Goal: Task Accomplishment & Management: Manage account settings

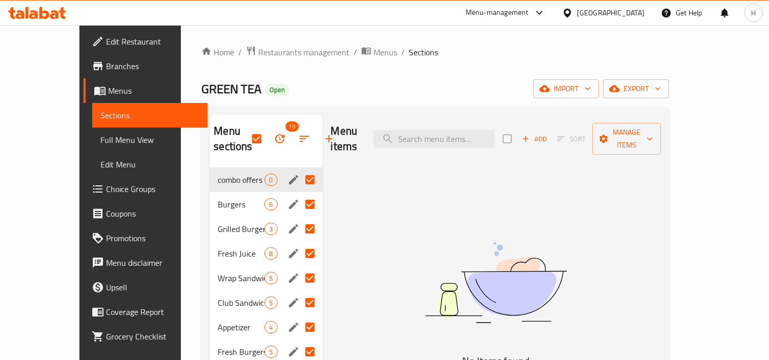
click at [53, 19] on div at bounding box center [37, 13] width 74 height 20
click at [55, 15] on icon at bounding box center [54, 14] width 9 height 9
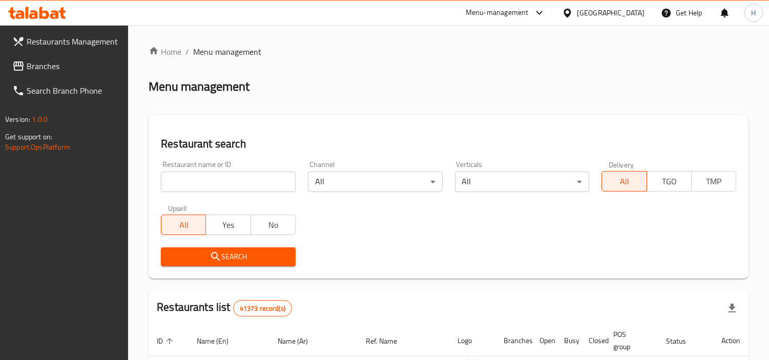
click at [75, 65] on span "Branches" at bounding box center [74, 66] width 94 height 12
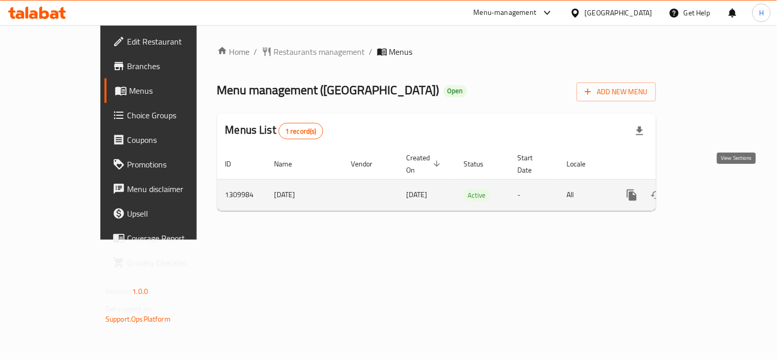
click at [712, 189] on icon "enhanced table" at bounding box center [706, 195] width 12 height 12
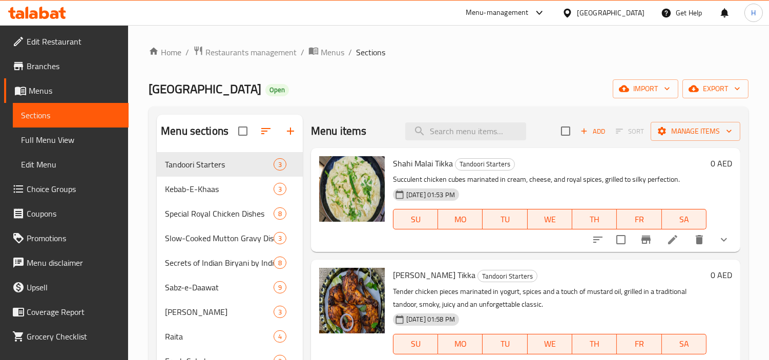
click at [81, 88] on span "Menus" at bounding box center [75, 91] width 92 height 12
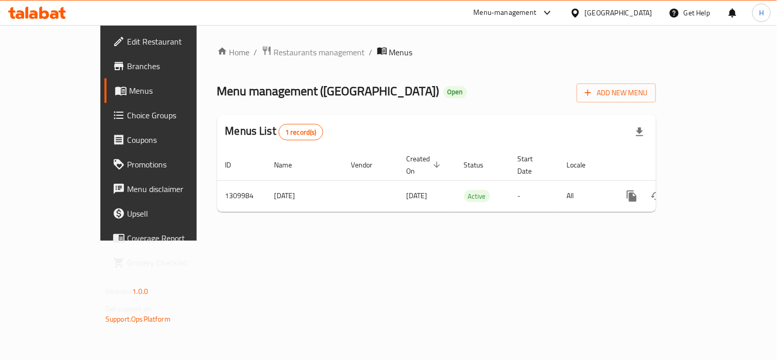
click at [53, 22] on div at bounding box center [37, 13] width 74 height 20
click at [50, 16] on icon at bounding box center [54, 14] width 9 height 9
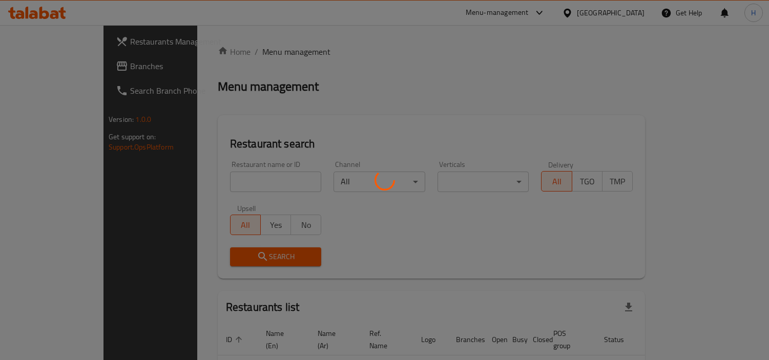
scroll to position [57, 0]
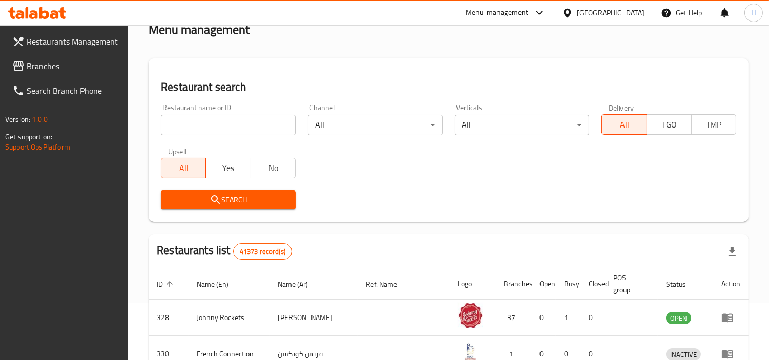
click at [101, 69] on span "Branches" at bounding box center [74, 66] width 94 height 12
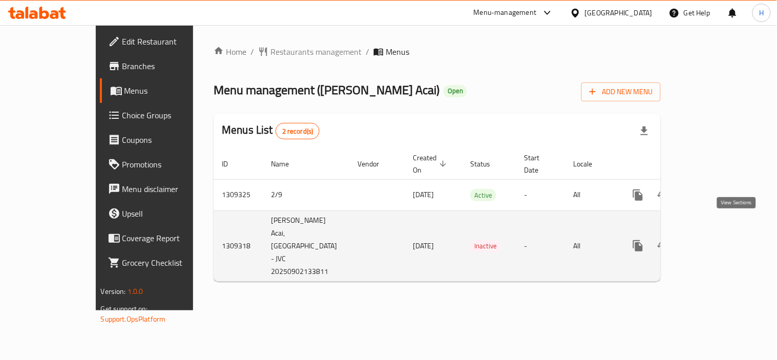
click at [718, 240] on icon "enhanced table" at bounding box center [712, 246] width 12 height 12
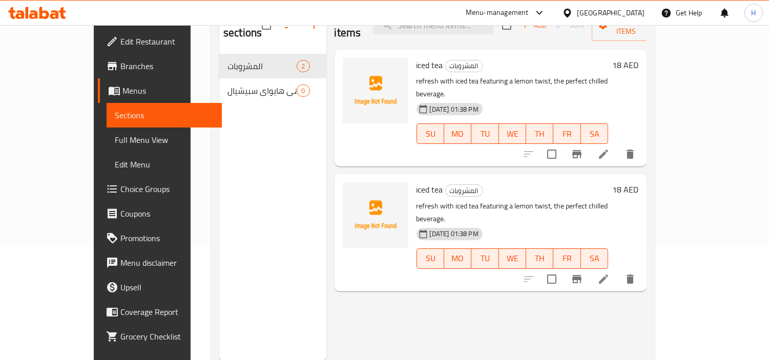
scroll to position [57, 0]
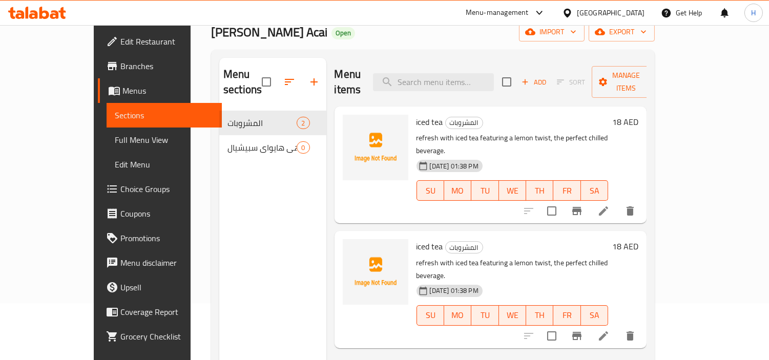
click at [38, 17] on icon at bounding box center [37, 13] width 58 height 12
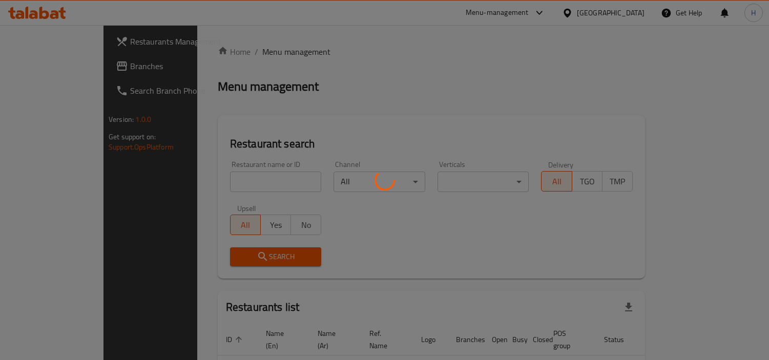
scroll to position [57, 0]
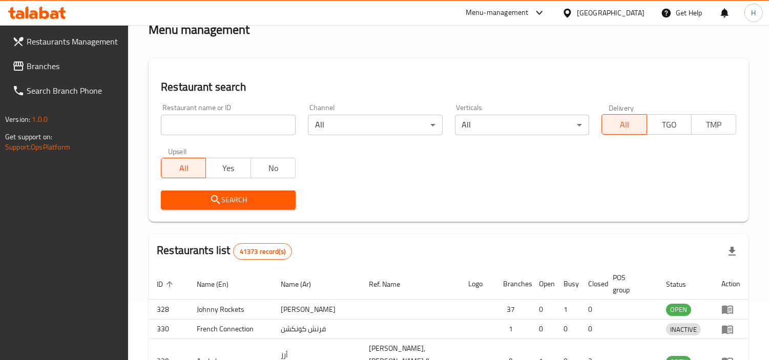
click at [58, 70] on div at bounding box center [384, 180] width 769 height 360
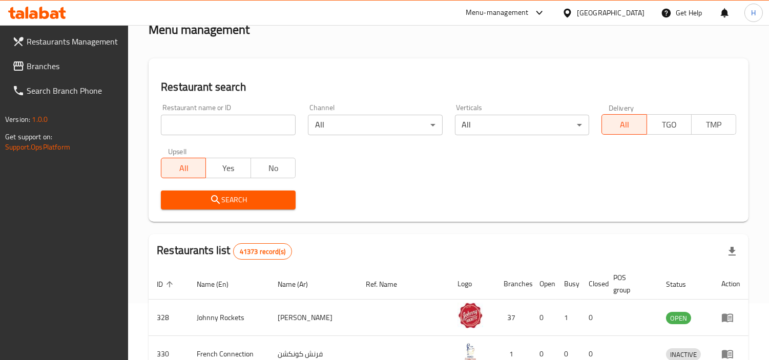
click at [58, 70] on span "Branches" at bounding box center [74, 66] width 94 height 12
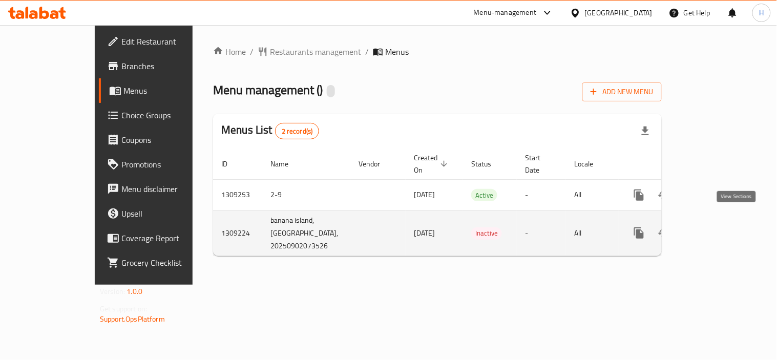
click at [720, 227] on icon "enhanced table" at bounding box center [713, 233] width 12 height 12
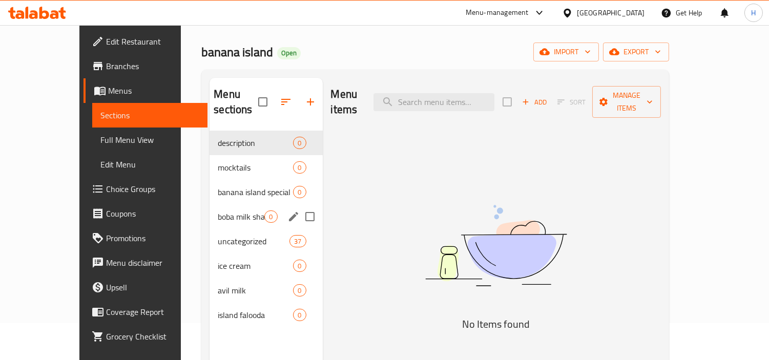
scroll to position [57, 0]
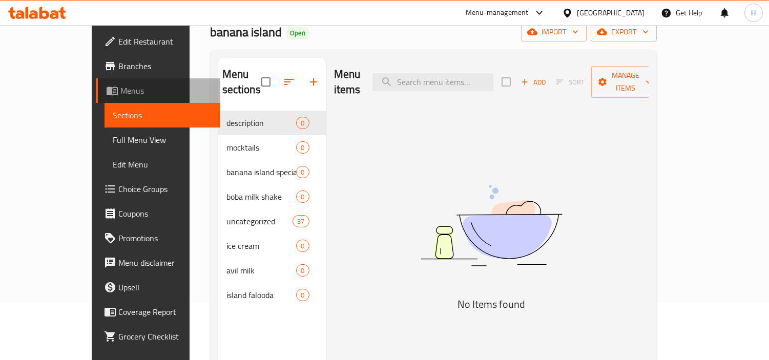
click at [120, 95] on span "Menus" at bounding box center [166, 91] width 92 height 12
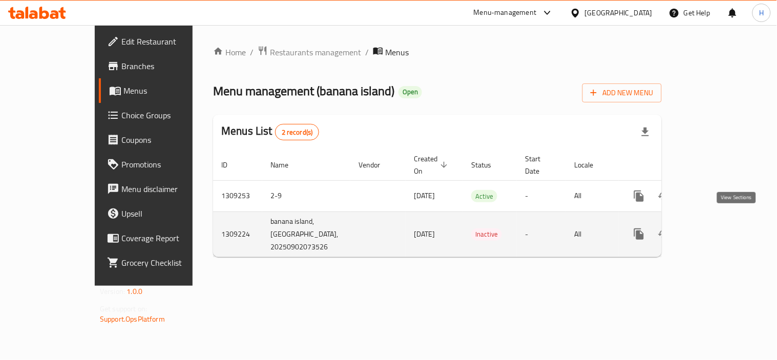
click at [720, 228] on icon "enhanced table" at bounding box center [713, 234] width 12 height 12
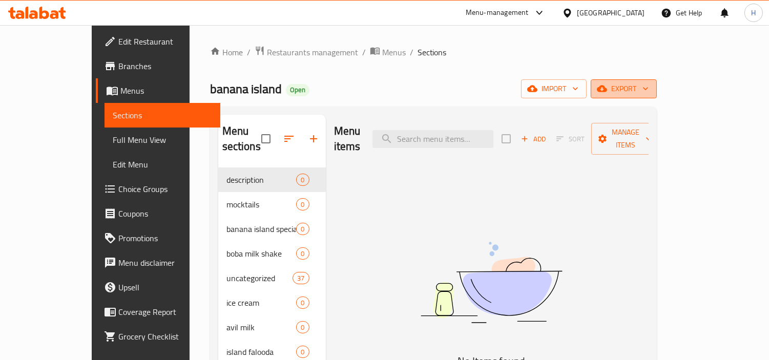
click at [649, 84] on span "export" at bounding box center [624, 89] width 50 height 13
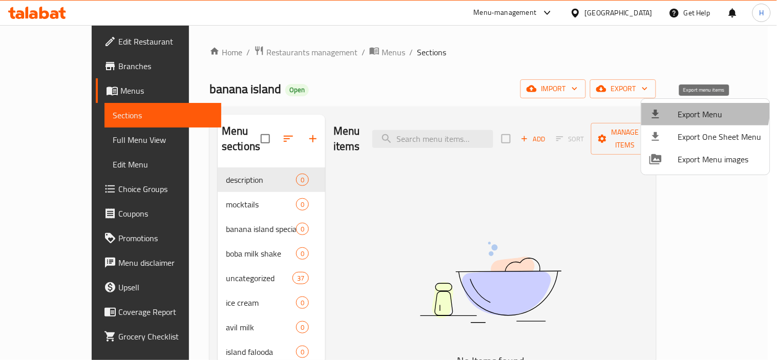
click at [688, 108] on span "Export Menu" at bounding box center [721, 114] width 84 height 12
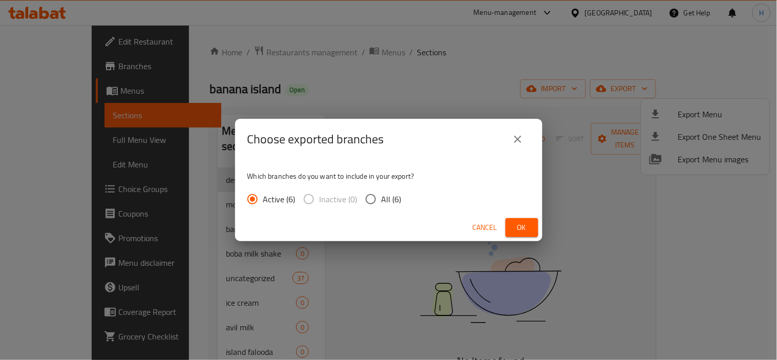
click at [375, 201] on input "All (6)" at bounding box center [371, 200] width 22 height 22
radio input "true"
click at [524, 229] on span "Ok" at bounding box center [522, 227] width 16 height 13
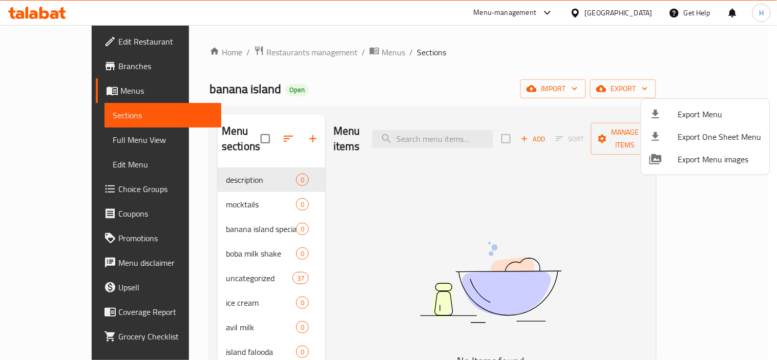
click at [89, 142] on div at bounding box center [388, 180] width 777 height 360
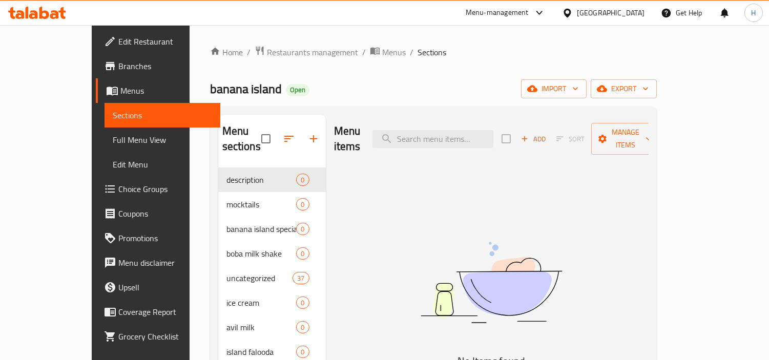
drag, startPoint x: 89, startPoint y: 142, endPoint x: 113, endPoint y: 165, distance: 33.0
click at [113, 142] on span "Full Menu View" at bounding box center [162, 140] width 99 height 12
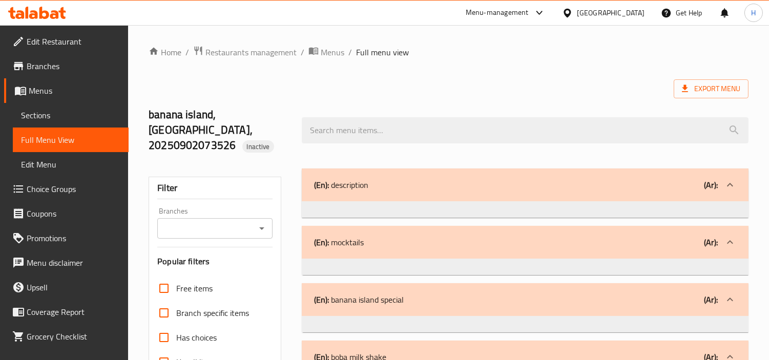
click at [69, 57] on link "Branches" at bounding box center [66, 66] width 125 height 25
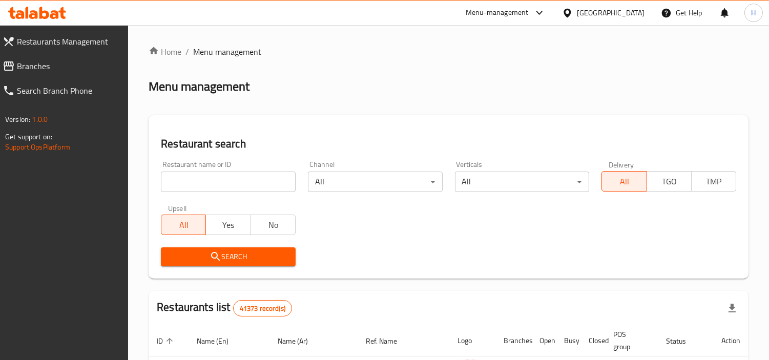
click at [52, 57] on div at bounding box center [384, 180] width 769 height 360
click at [47, 60] on span "Branches" at bounding box center [69, 66] width 104 height 12
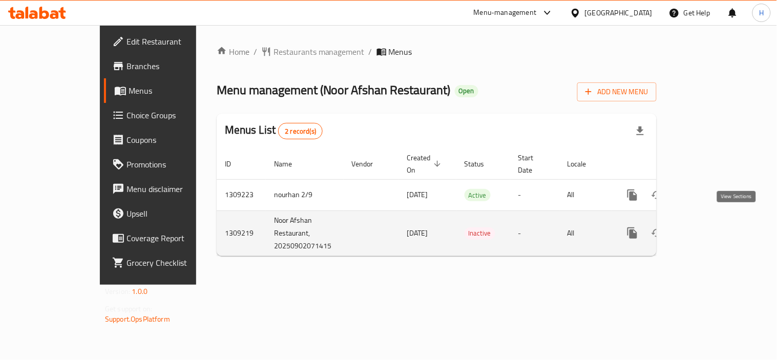
click at [713, 227] on icon "enhanced table" at bounding box center [707, 233] width 12 height 12
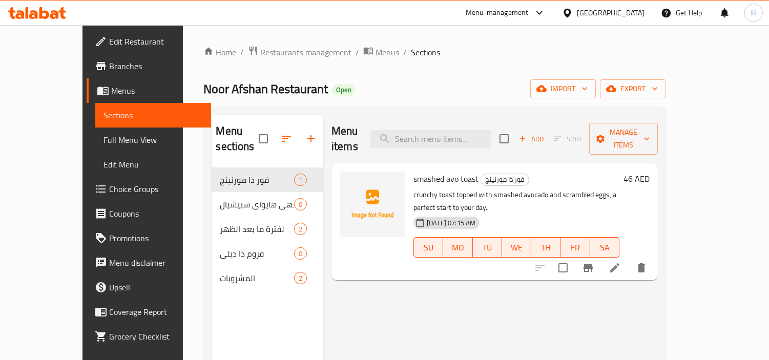
click at [67, 15] on div at bounding box center [37, 13] width 74 height 20
click at [57, 14] on icon at bounding box center [54, 14] width 9 height 9
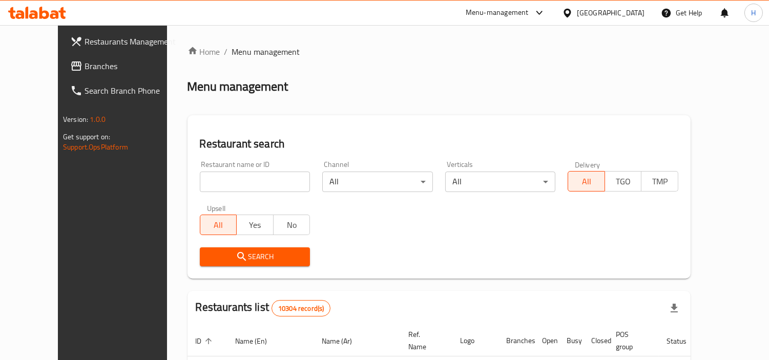
click at [62, 74] on link "Branches" at bounding box center [124, 66] width 125 height 25
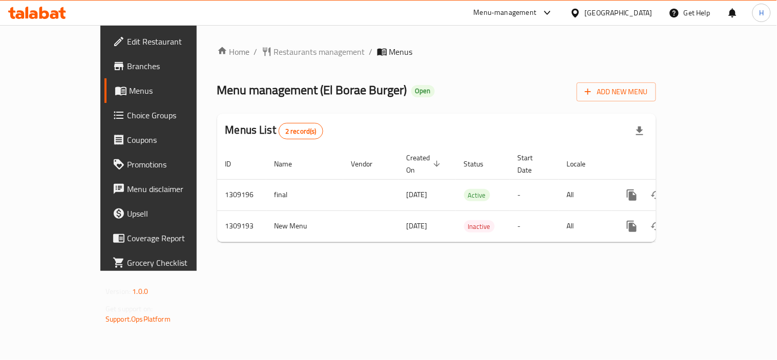
drag, startPoint x: 50, startPoint y: 6, endPoint x: 72, endPoint y: 38, distance: 39.1
click at [50, 6] on div at bounding box center [37, 13] width 74 height 20
click at [64, 21] on div at bounding box center [37, 13] width 74 height 20
click at [57, 14] on icon at bounding box center [54, 14] width 9 height 9
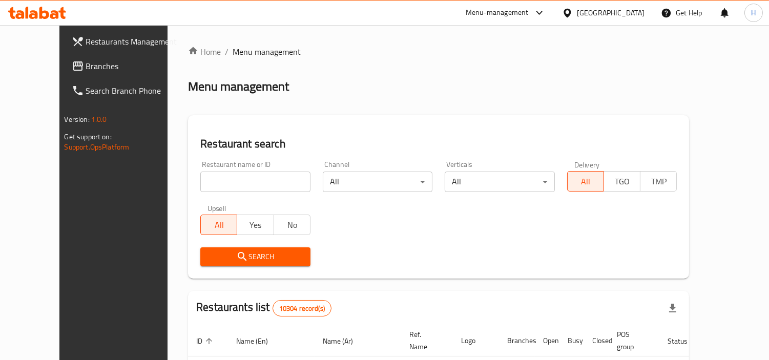
click at [631, 8] on div "[GEOGRAPHIC_DATA]" at bounding box center [611, 12] width 68 height 11
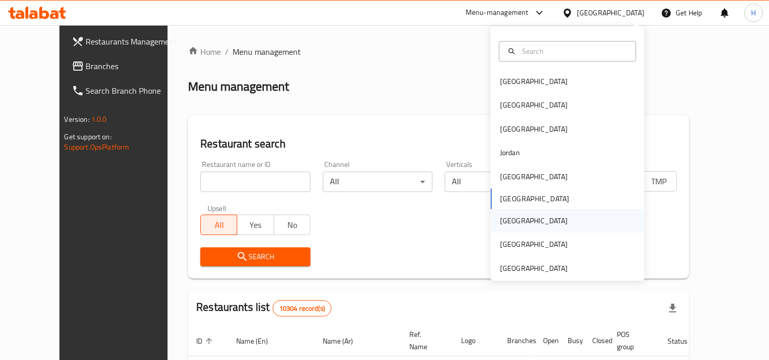
click at [524, 227] on div "[GEOGRAPHIC_DATA]" at bounding box center [568, 221] width 154 height 24
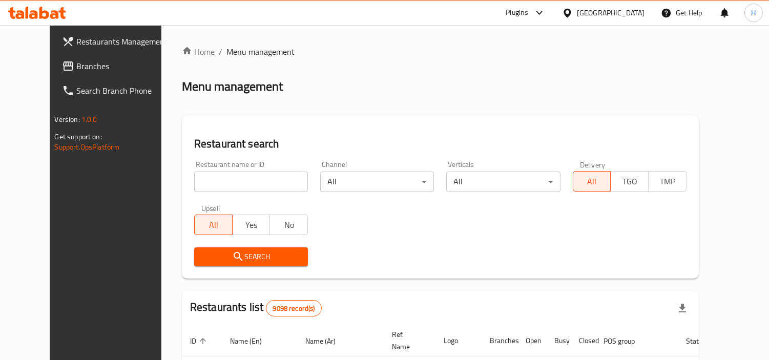
click at [76, 72] on span "Branches" at bounding box center [123, 66] width 94 height 12
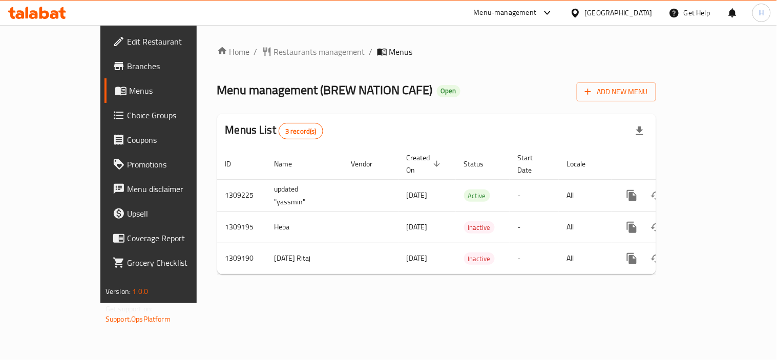
click at [22, 14] on icon at bounding box center [19, 14] width 9 height 9
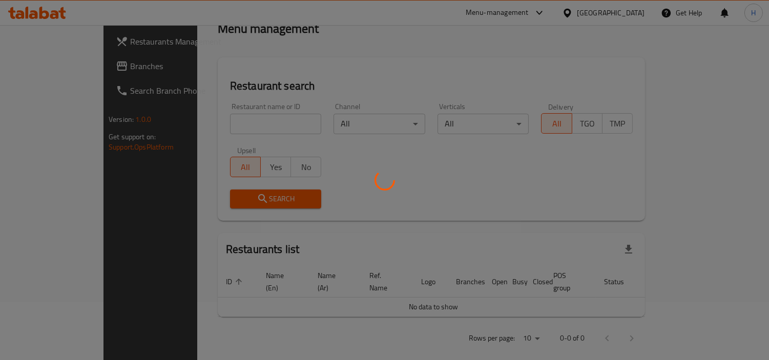
scroll to position [114, 0]
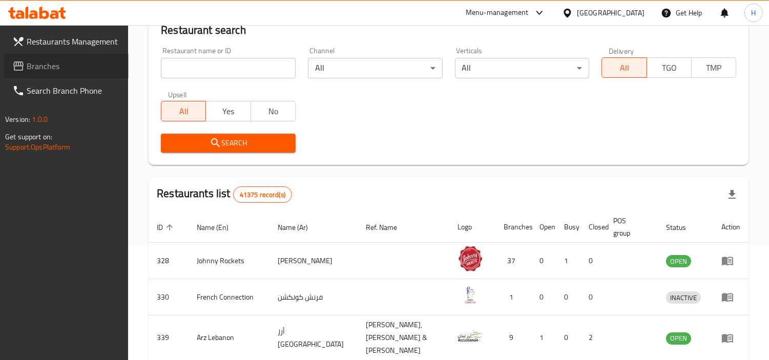
click at [73, 68] on span "Branches" at bounding box center [74, 66] width 94 height 12
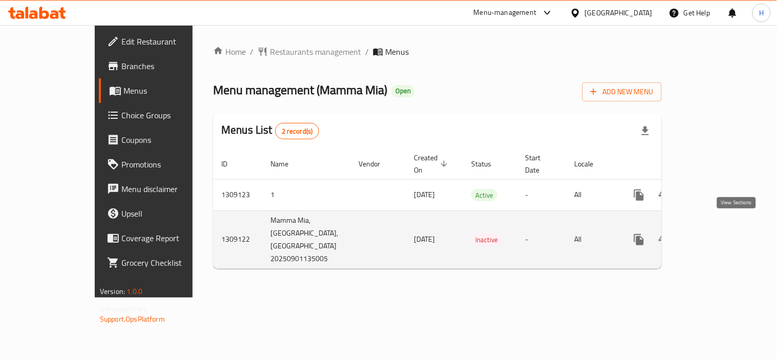
click at [718, 235] on icon "enhanced table" at bounding box center [713, 239] width 9 height 9
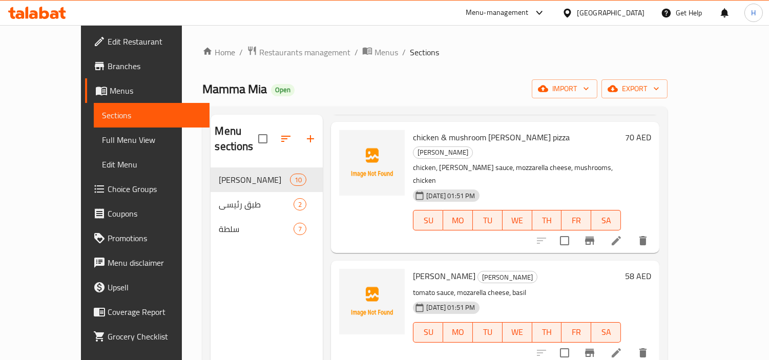
scroll to position [512, 0]
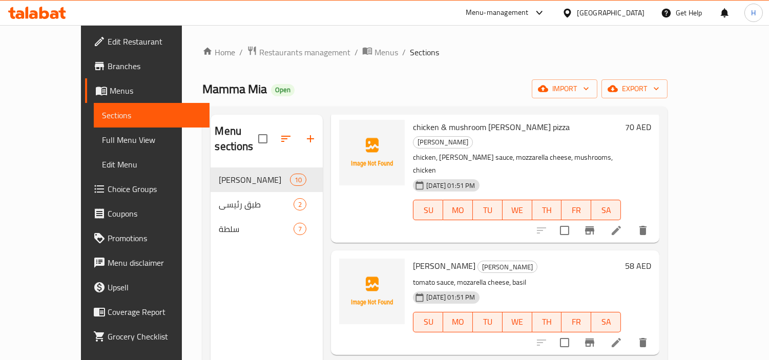
click at [65, 11] on icon at bounding box center [61, 13] width 7 height 12
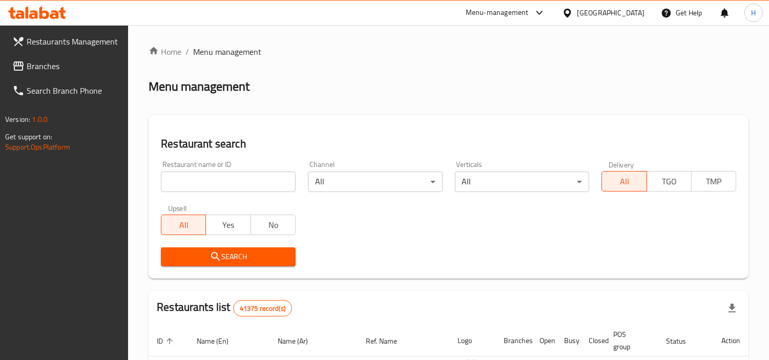
click at [42, 73] on link "Branches" at bounding box center [66, 66] width 125 height 25
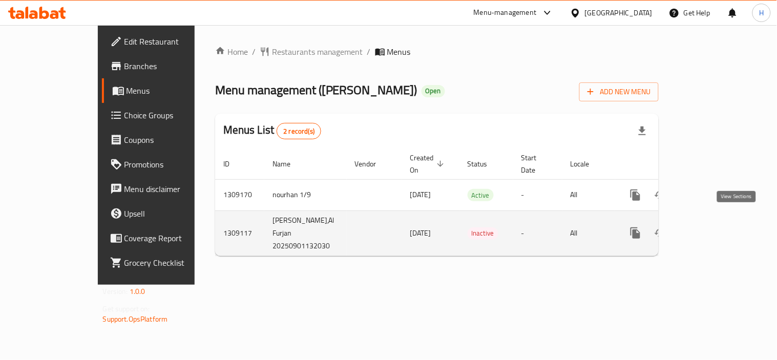
click at [716, 227] on icon "enhanced table" at bounding box center [710, 233] width 12 height 12
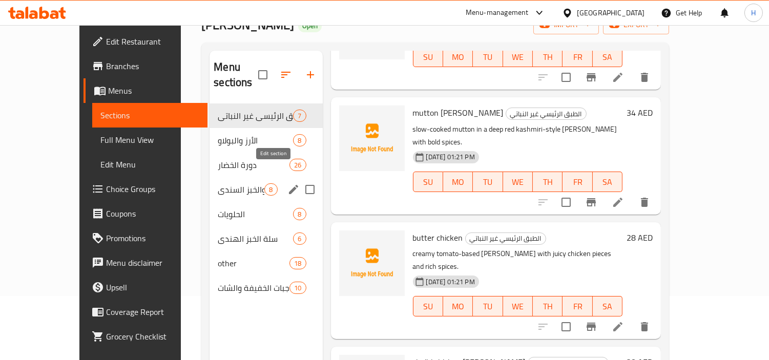
scroll to position [143, 0]
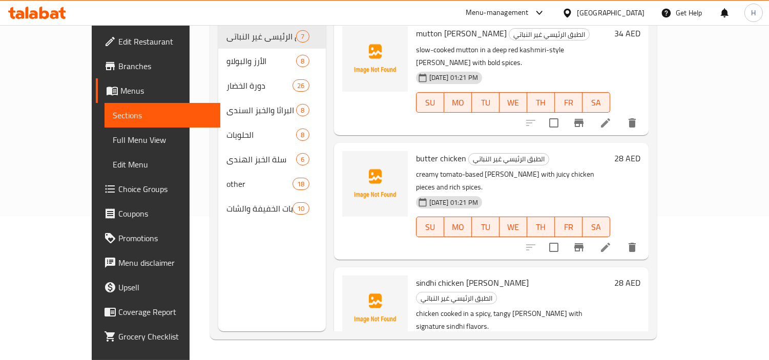
click at [24, 14] on icon at bounding box center [37, 13] width 58 height 12
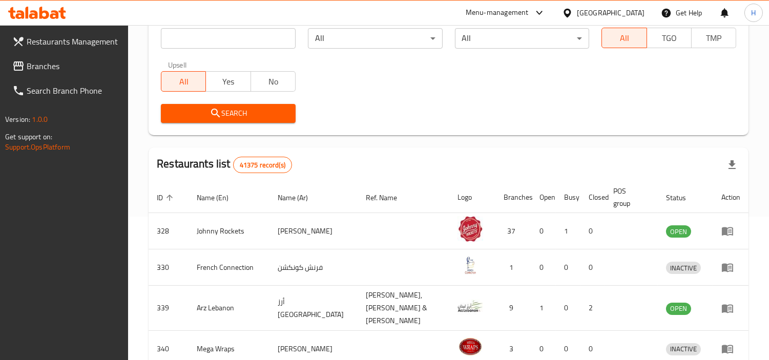
scroll to position [143, 0]
click at [80, 67] on div "Restaurants Management Branches Search Branch Phone Version: 1.0.0 Get support …" at bounding box center [384, 245] width 769 height 726
click at [80, 67] on span "Branches" at bounding box center [74, 66] width 94 height 12
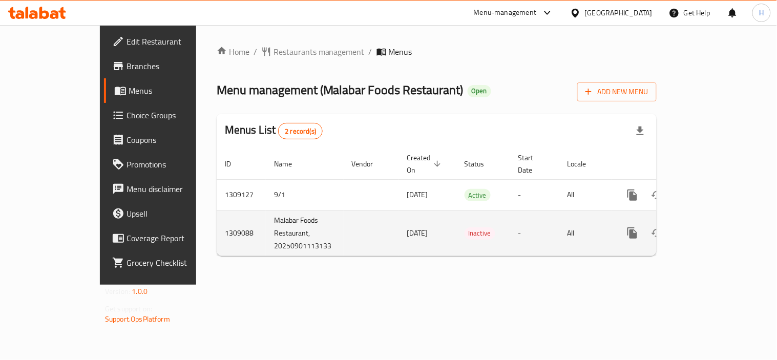
click at [727, 222] on td "enhanced table" at bounding box center [669, 233] width 115 height 45
click at [719, 223] on link "enhanced table" at bounding box center [706, 233] width 25 height 25
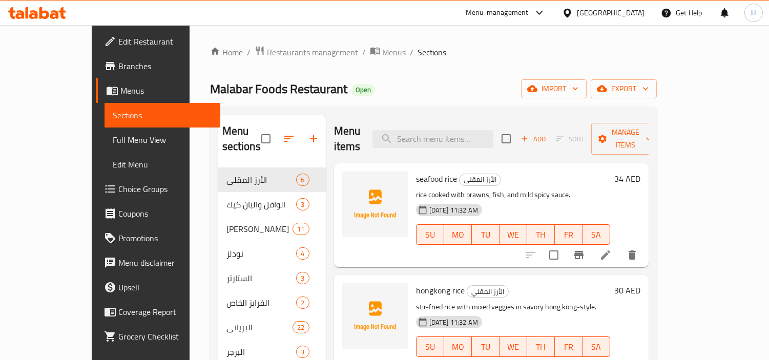
click at [105, 106] on link "Sections" at bounding box center [163, 115] width 116 height 25
click at [120, 86] on span "Menus" at bounding box center [166, 91] width 92 height 12
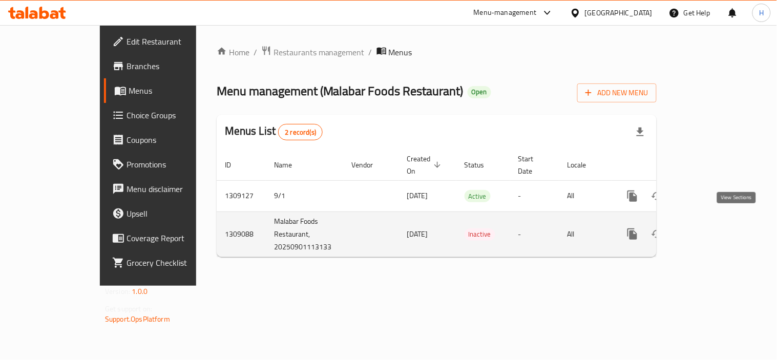
click at [713, 228] on icon "enhanced table" at bounding box center [707, 234] width 12 height 12
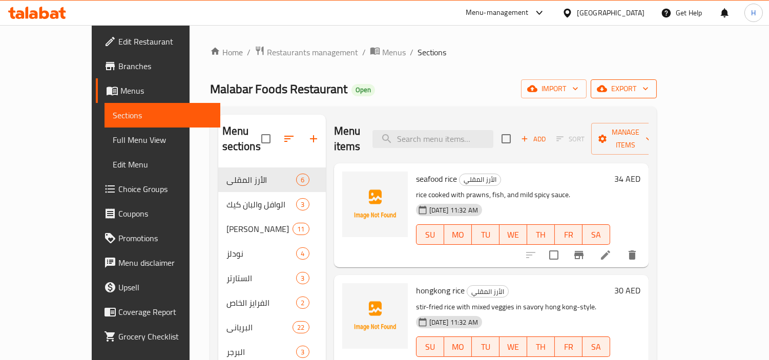
click at [607, 91] on icon "button" at bounding box center [602, 89] width 10 height 7
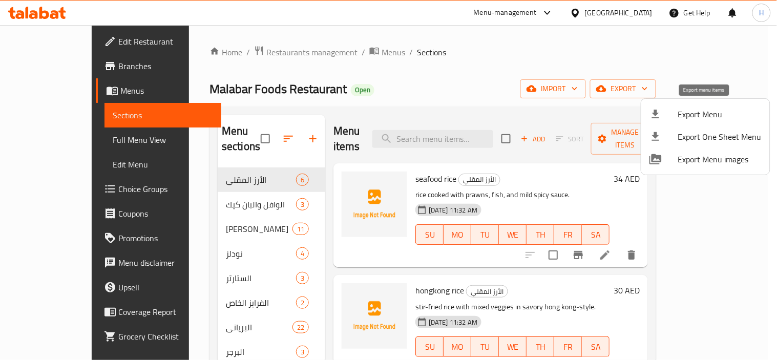
click at [678, 115] on div at bounding box center [664, 114] width 29 height 12
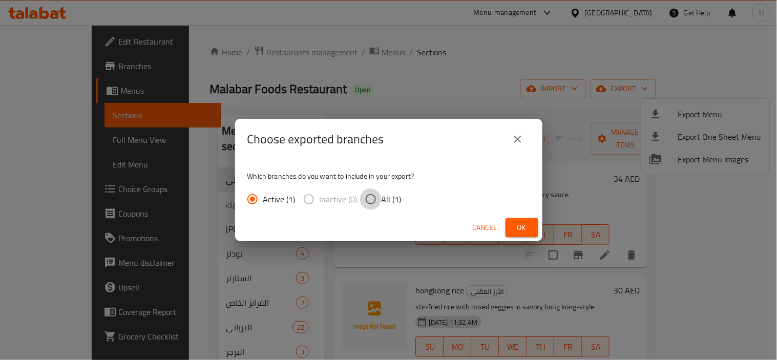
click at [363, 195] on input "All (1)" at bounding box center [371, 200] width 22 height 22
radio input "true"
click at [513, 230] on button "Ok" at bounding box center [522, 227] width 33 height 19
